Goal: Task Accomplishment & Management: Manage account settings

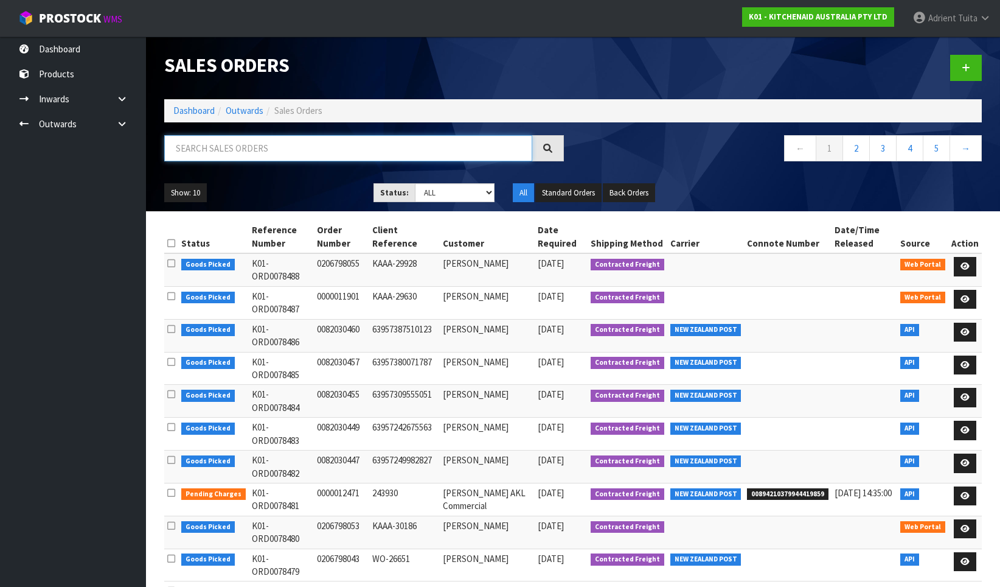
click at [233, 137] on input "text" at bounding box center [348, 148] width 368 height 26
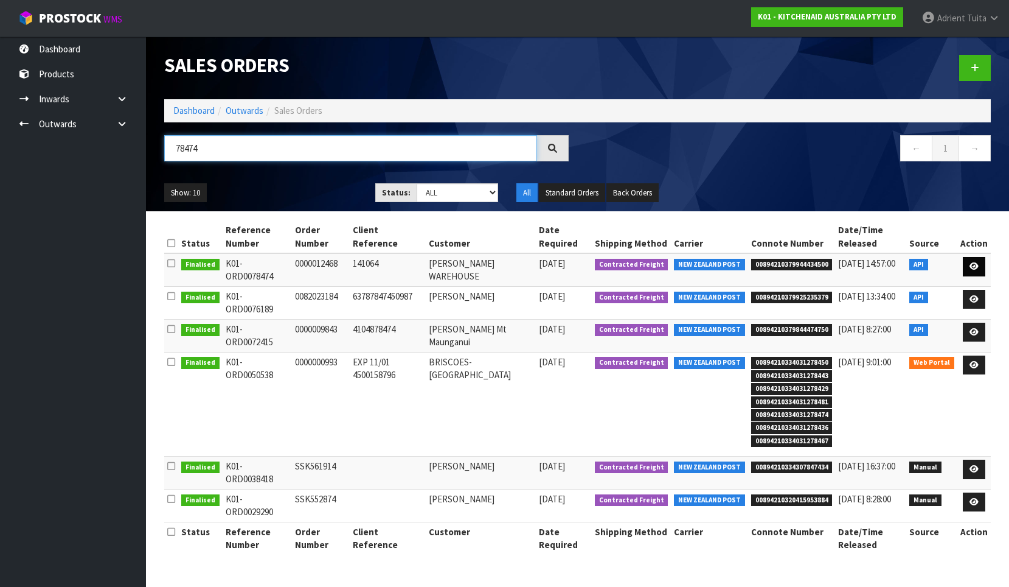
type input "78474"
click at [978, 263] on icon at bounding box center [974, 266] width 9 height 8
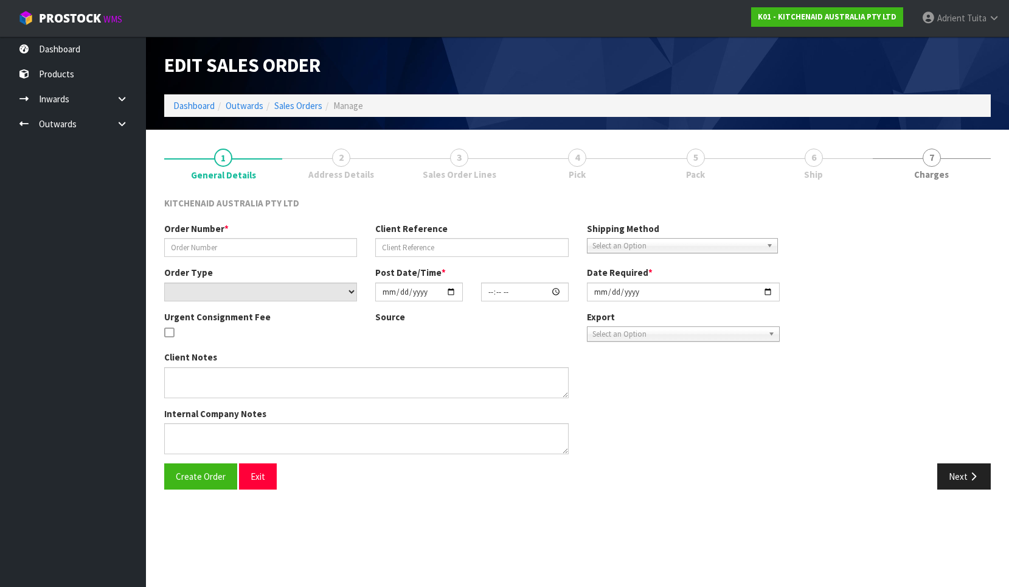
type input "0000012468"
type input "141064"
select select "number:0"
type input "[DATE]"
type input "11:32:41.000"
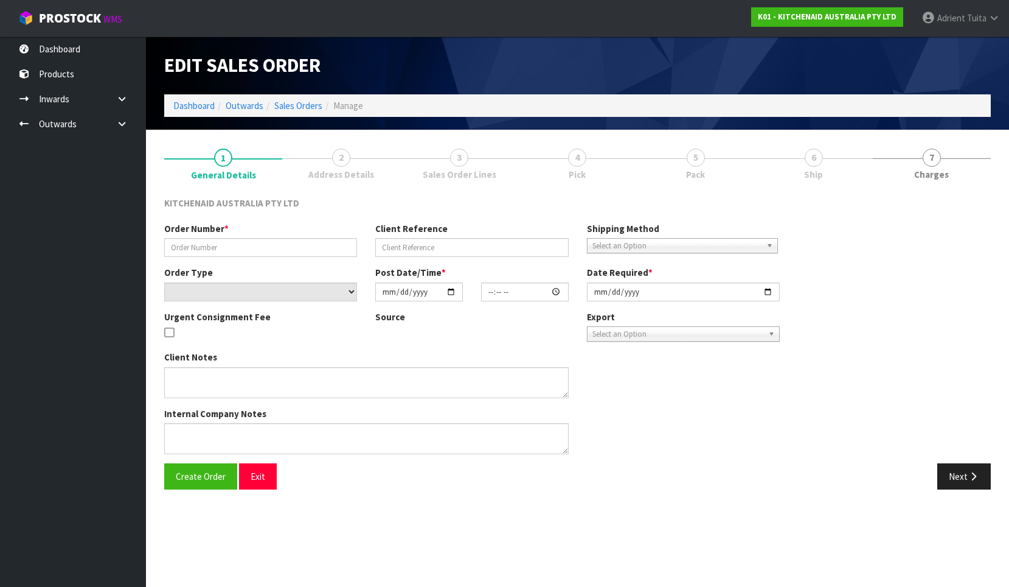
type input "[DATE]"
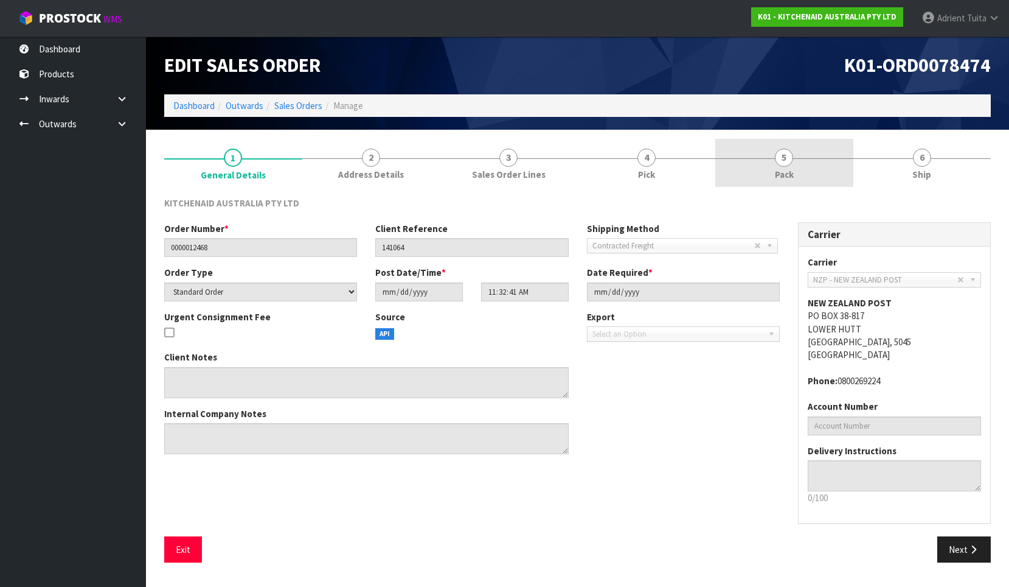
click at [793, 158] on span "5" at bounding box center [784, 157] width 18 height 18
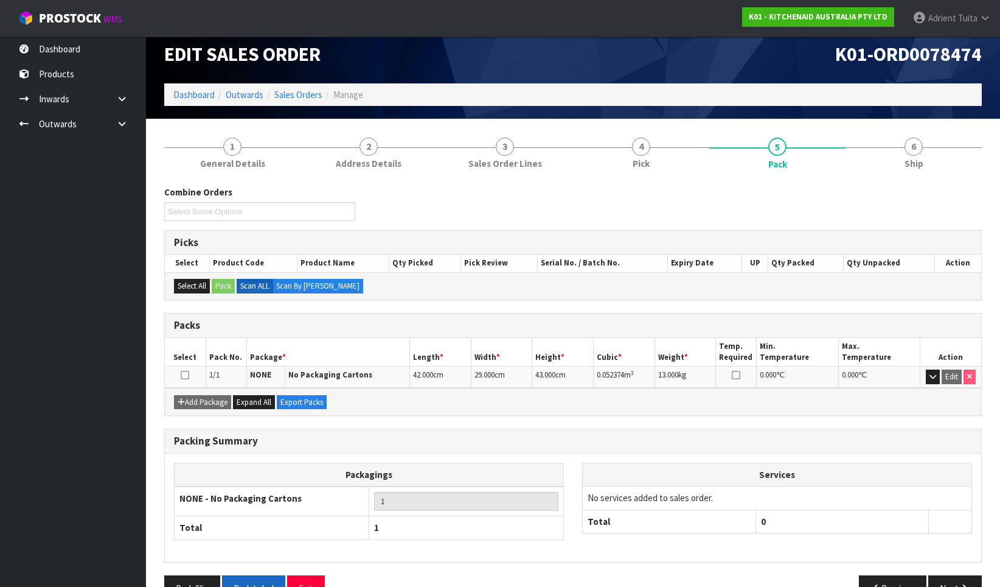
scroll to position [44, 0]
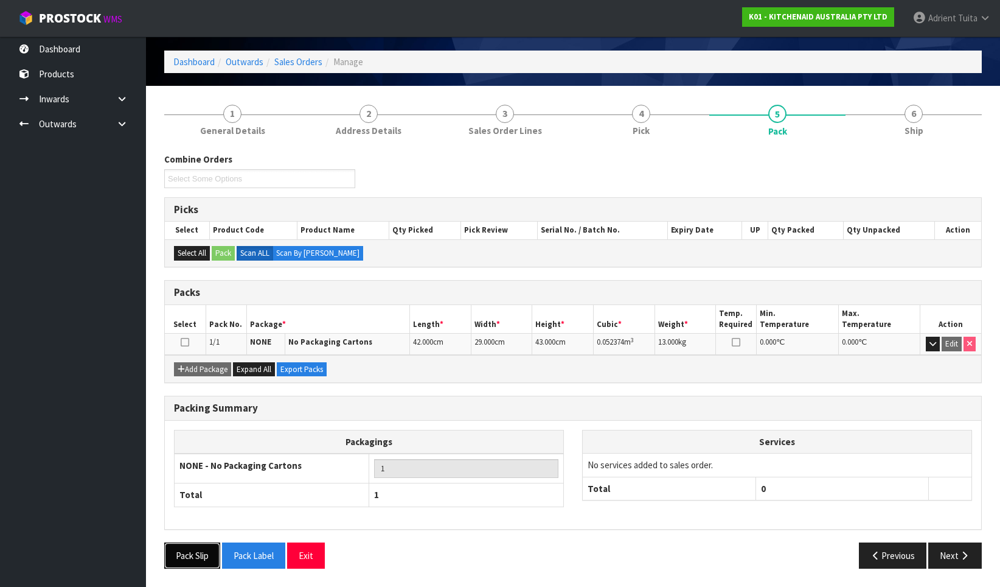
click at [188, 559] on button "Pack Slip" at bounding box center [192, 555] width 56 height 26
